Goal: Find specific page/section: Find specific page/section

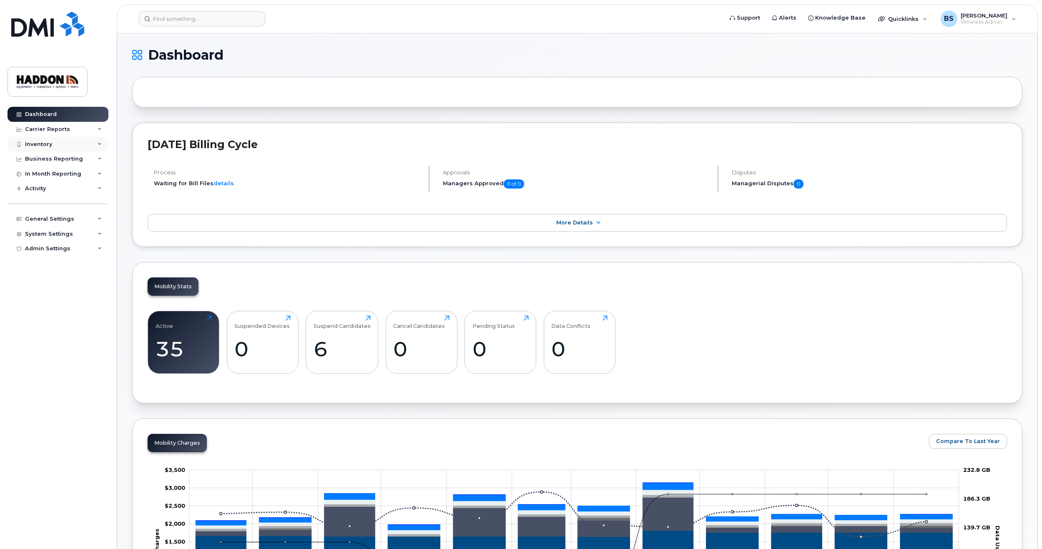
click at [98, 143] on div "Inventory" at bounding box center [58, 144] width 101 height 15
click at [54, 160] on div "Mobility Devices" at bounding box center [52, 159] width 47 height 8
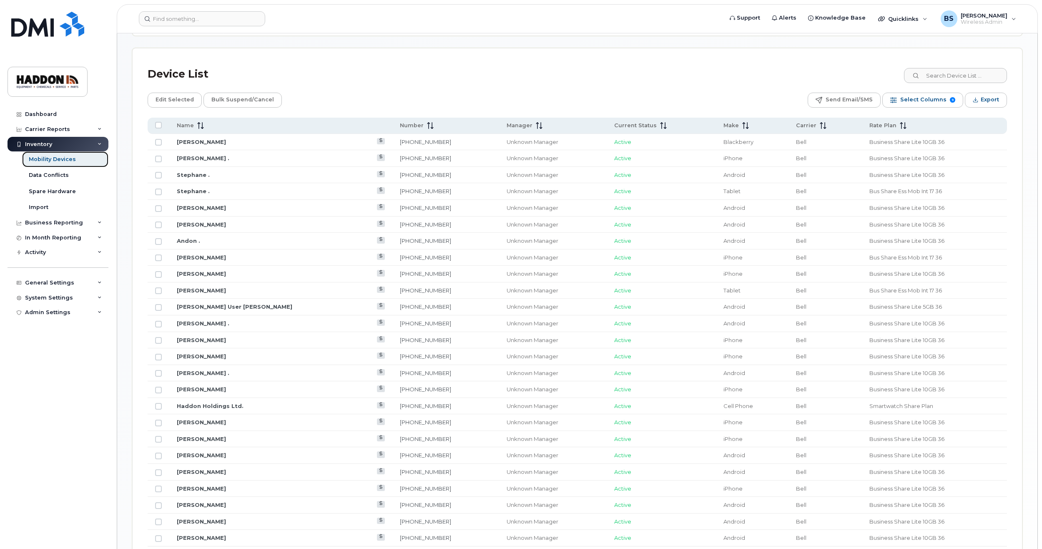
scroll to position [375, 0]
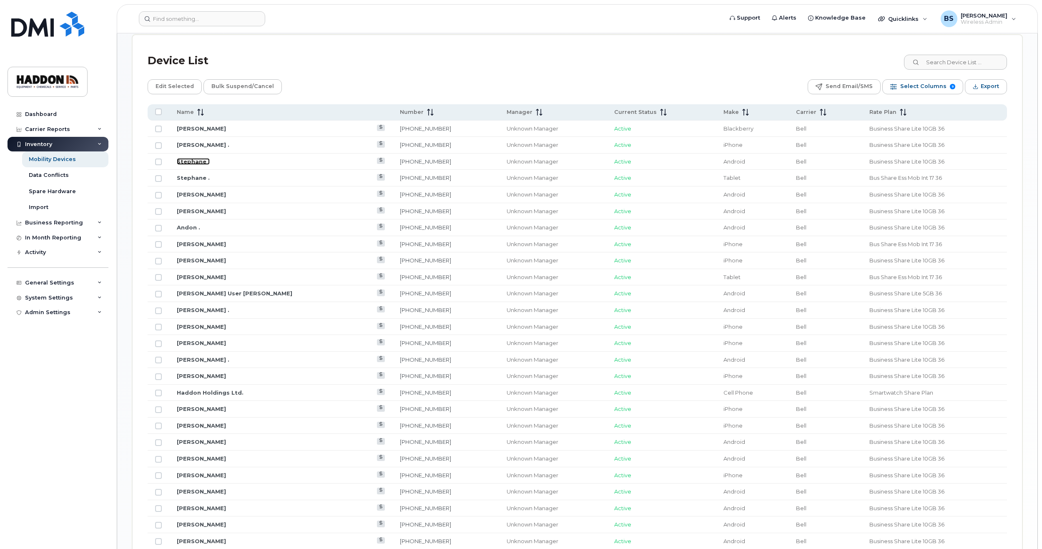
click at [185, 161] on link "Stephane ." at bounding box center [193, 161] width 33 height 7
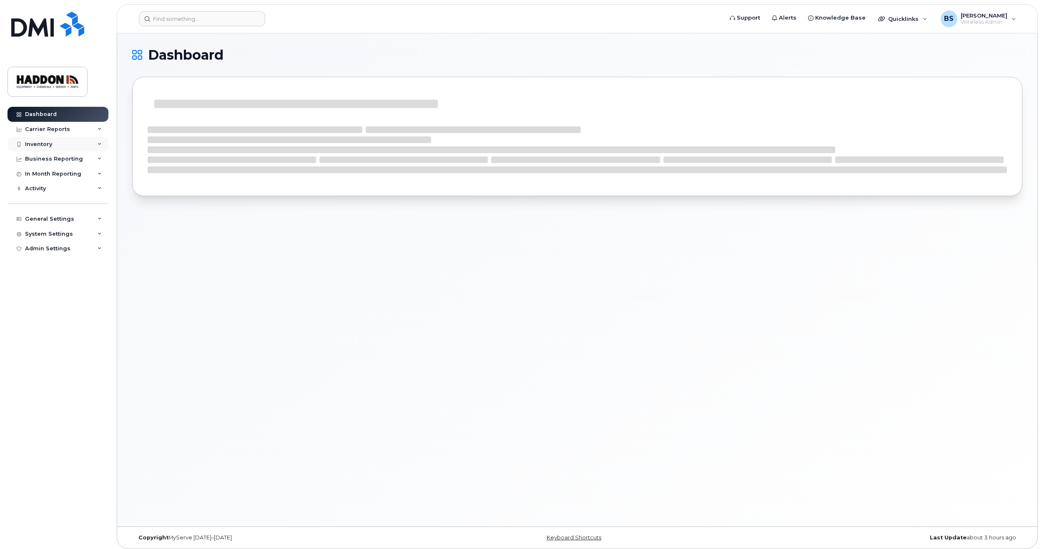
click at [38, 143] on div "Inventory" at bounding box center [38, 144] width 27 height 7
click at [43, 160] on div "Mobility Devices" at bounding box center [52, 159] width 47 height 8
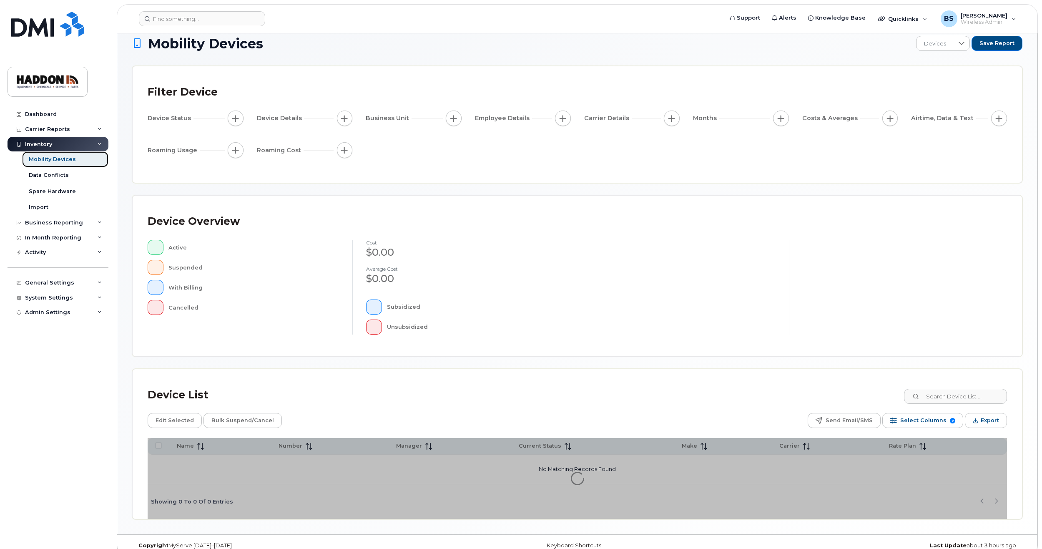
scroll to position [25, 0]
